Goal: Task Accomplishment & Management: Manage account settings

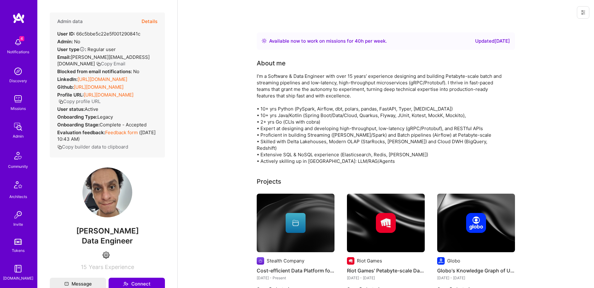
click at [152, 21] on button "Details" at bounding box center [150, 21] width 16 height 18
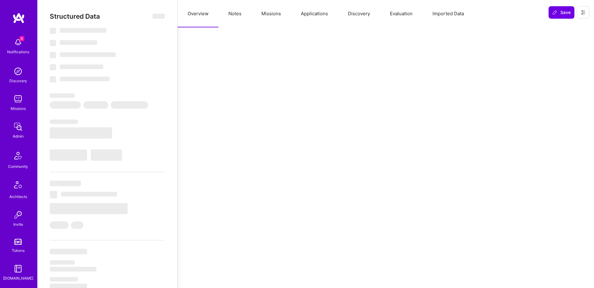
click at [395, 13] on button "Evaluation" at bounding box center [401, 13] width 43 height 27
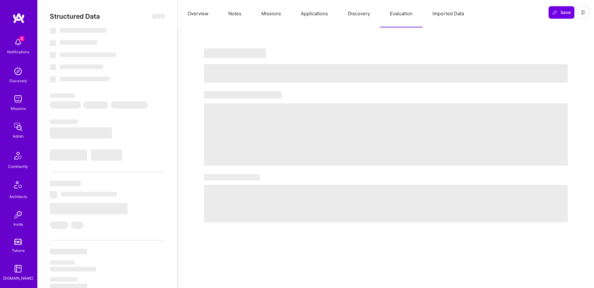
select select "Right Now"
select select "4"
select select "6"
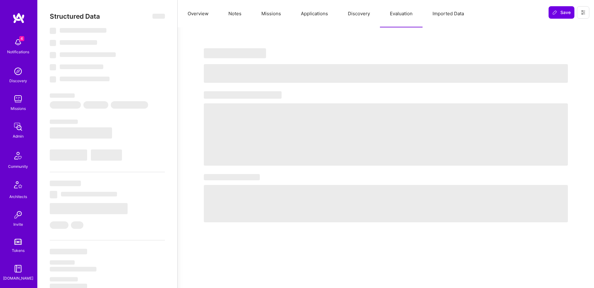
select select "BR"
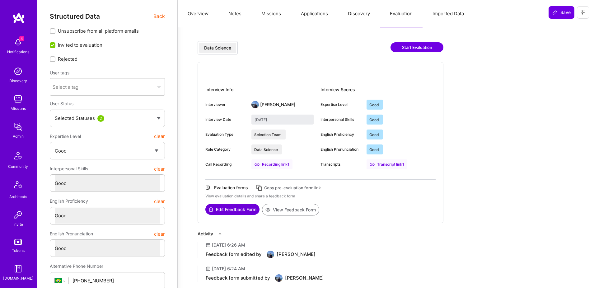
click at [232, 12] on button "Notes" at bounding box center [234, 13] width 33 height 27
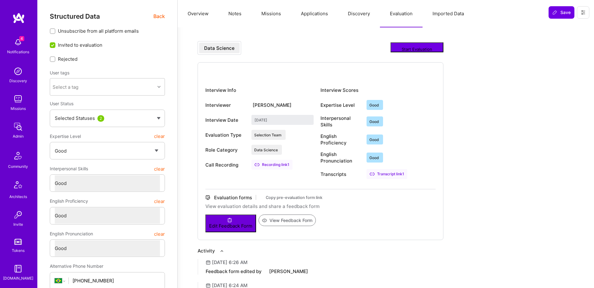
type textarea "x"
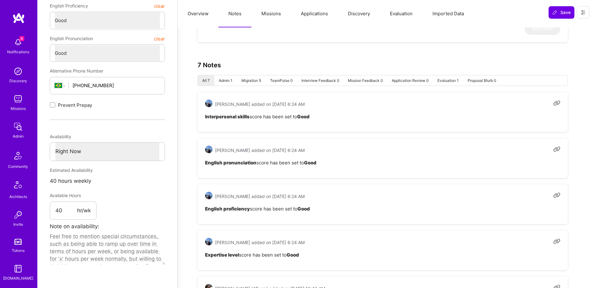
scroll to position [110, 0]
click at [21, 208] on img at bounding box center [18, 214] width 12 height 12
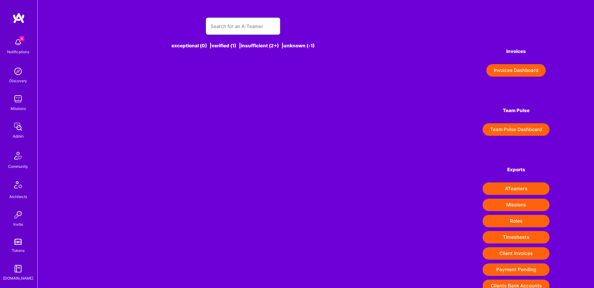
click at [223, 31] on input "text" at bounding box center [243, 26] width 65 height 16
paste input "[EMAIL_ADDRESS][DOMAIN_NAME]"
type input "[EMAIL_ADDRESS][DOMAIN_NAME]"
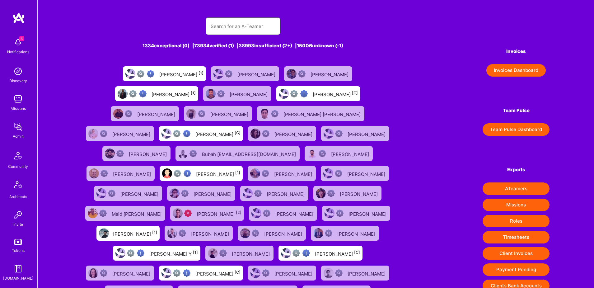
paste input "[EMAIL_ADDRESS][DOMAIN_NAME]"
type input "[EMAIL_ADDRESS][DOMAIN_NAME]"
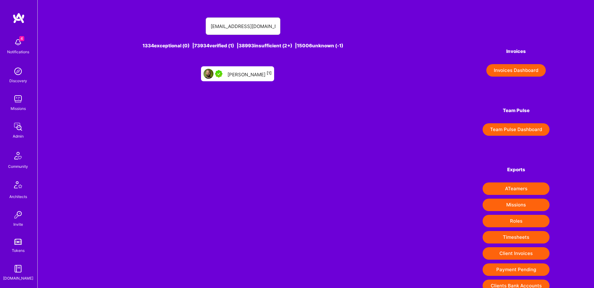
click at [246, 74] on div "[PERSON_NAME] [1]" at bounding box center [249, 74] width 44 height 8
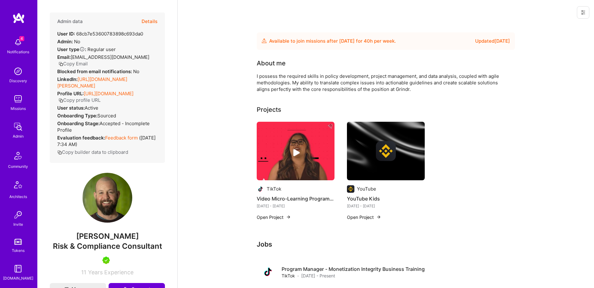
click at [151, 18] on button "Details" at bounding box center [150, 21] width 16 height 18
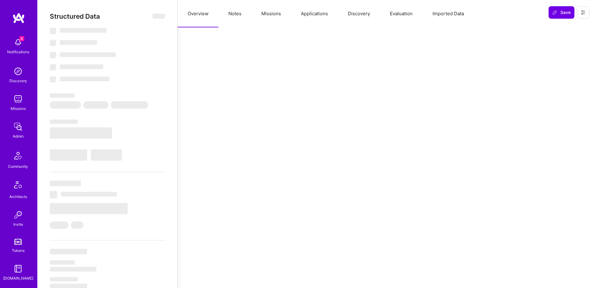
click at [395, 11] on button "Evaluation" at bounding box center [401, 13] width 43 height 27
type textarea "x"
select select "Future Date"
select select "5"
select select "7"
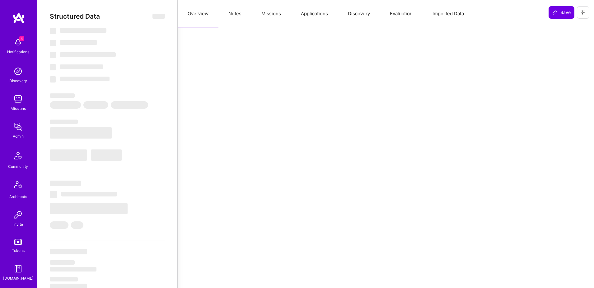
select select "7"
select select "US"
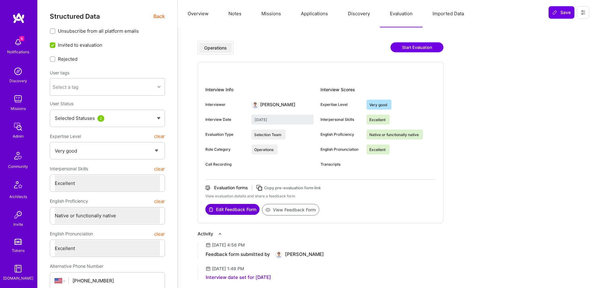
click at [233, 17] on button "Notes" at bounding box center [234, 13] width 33 height 27
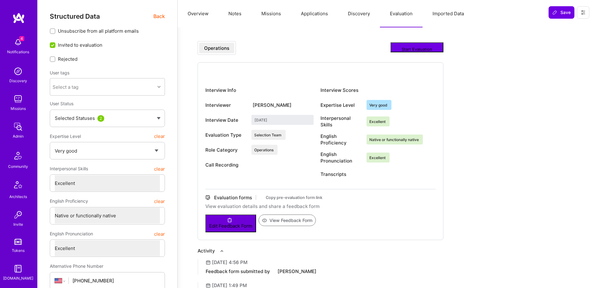
type textarea "x"
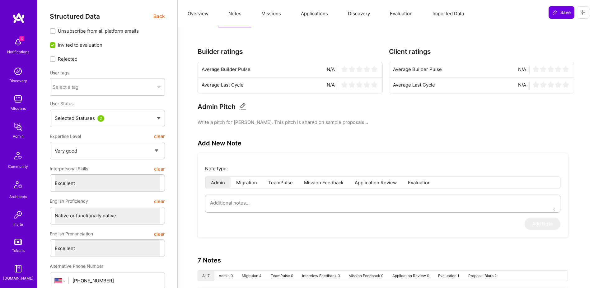
click at [272, 19] on button "Missions" at bounding box center [271, 13] width 40 height 27
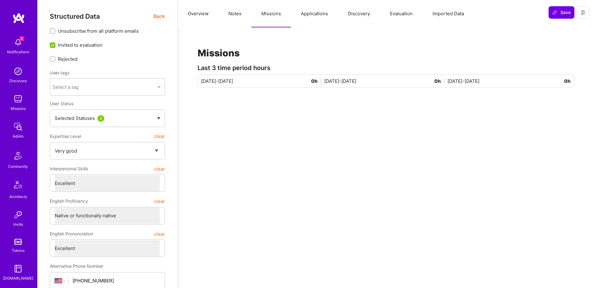
click at [307, 16] on button "Applications" at bounding box center [314, 13] width 47 height 27
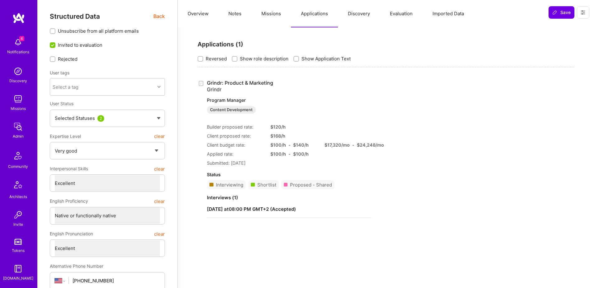
click at [244, 81] on link "Grindr: Product & Marketing Grindr Program Manager Content Development" at bounding box center [289, 97] width 164 height 34
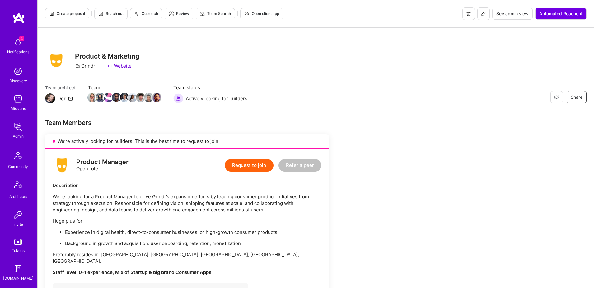
click at [261, 13] on span "Open client app" at bounding box center [261, 14] width 35 height 6
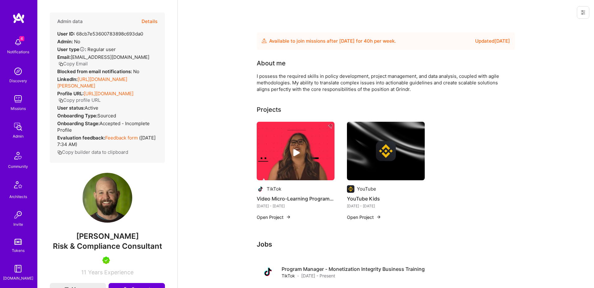
click at [585, 12] on icon at bounding box center [583, 12] width 5 height 5
click at [553, 26] on button "Login as [PERSON_NAME]" at bounding box center [557, 27] width 66 height 16
